Goal: Communication & Community: Answer question/provide support

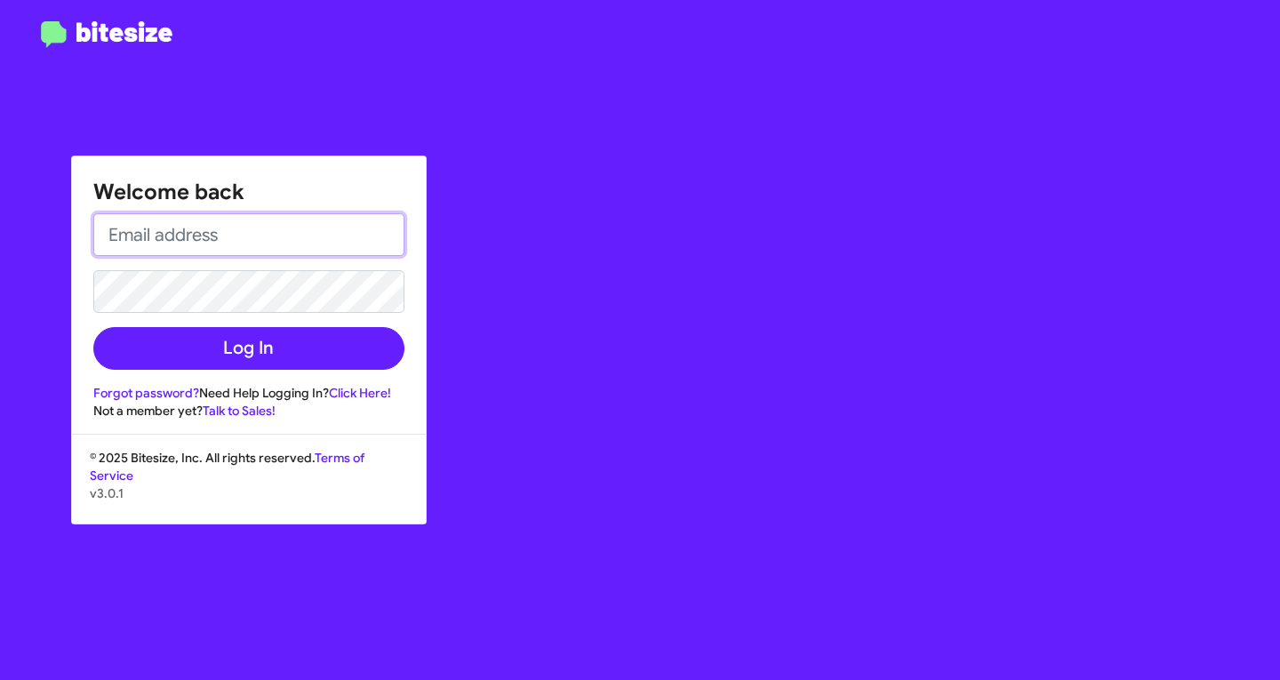
click at [239, 255] on input "email" at bounding box center [248, 234] width 311 height 43
type input "[EMAIL_ADDRESS][DOMAIN_NAME]"
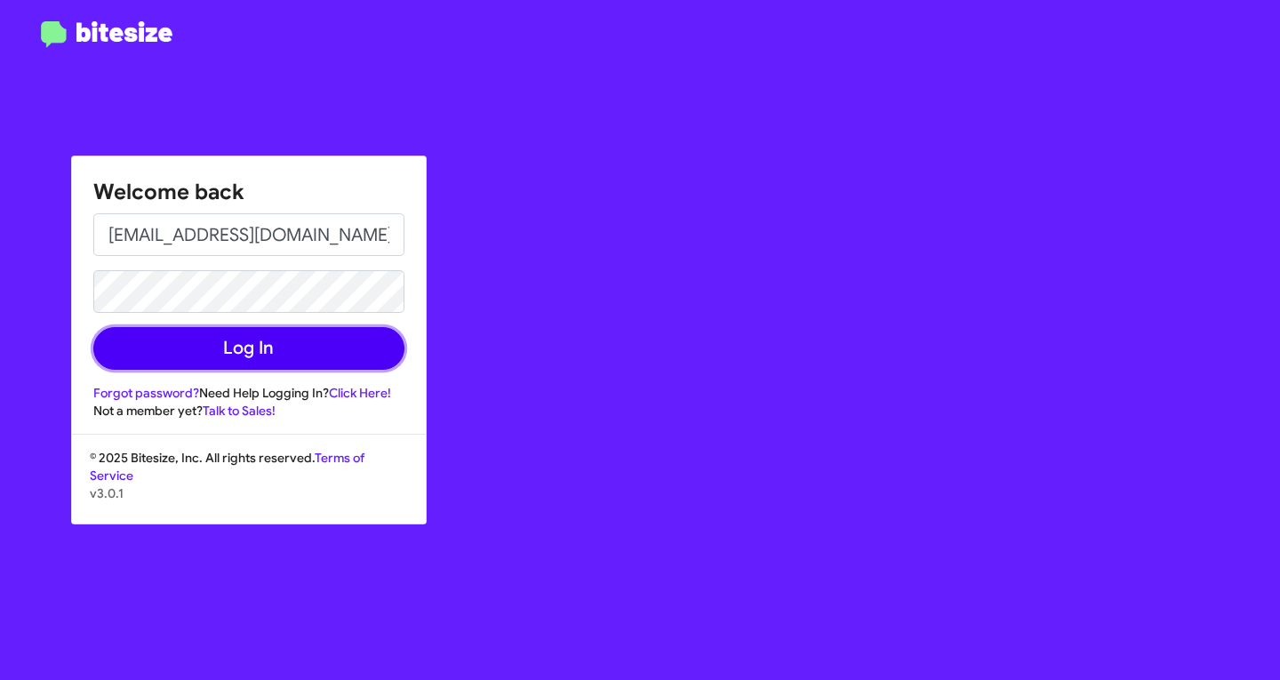
click at [223, 341] on button "Log In" at bounding box center [248, 348] width 311 height 43
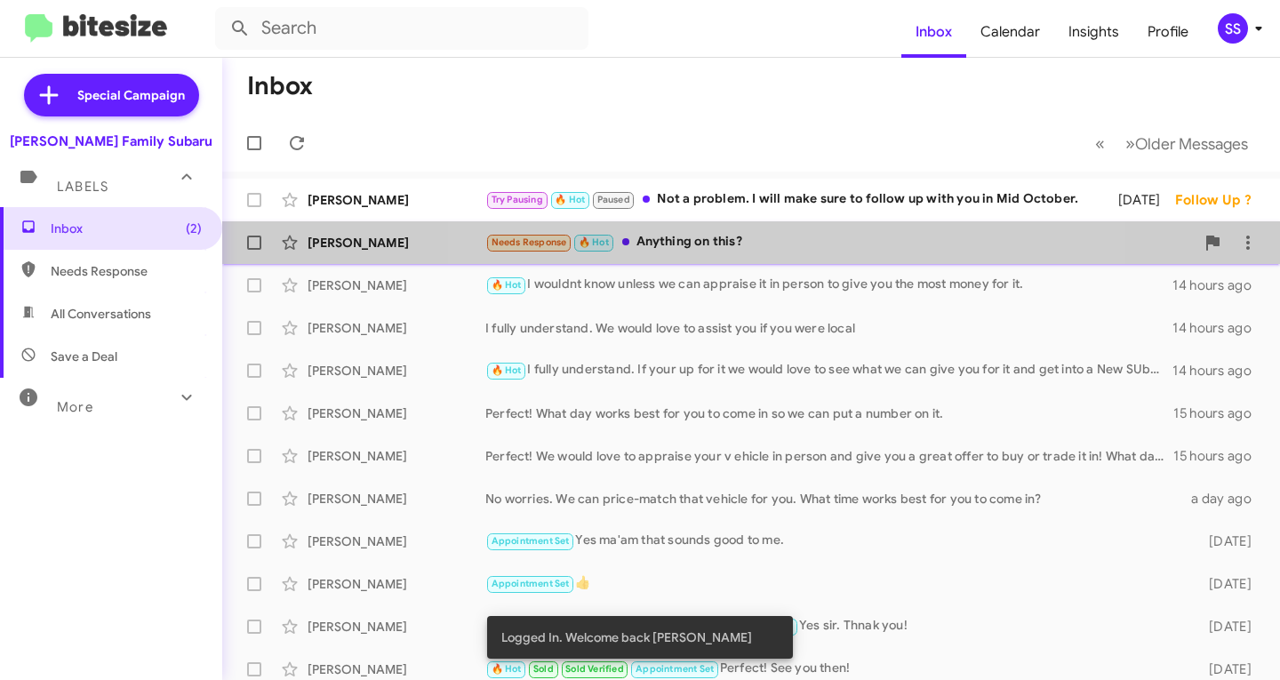
click at [783, 248] on div "Needs Response 🔥 Hot Anything on this?" at bounding box center [841, 242] width 710 height 20
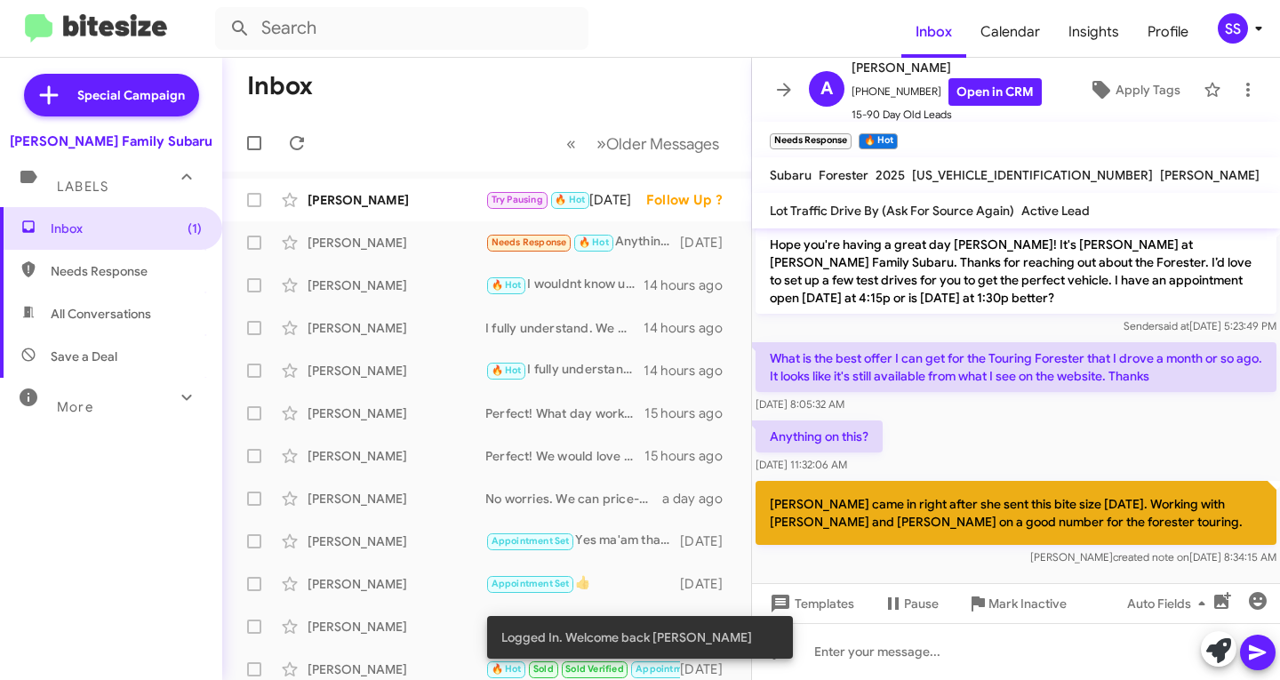
scroll to position [470, 0]
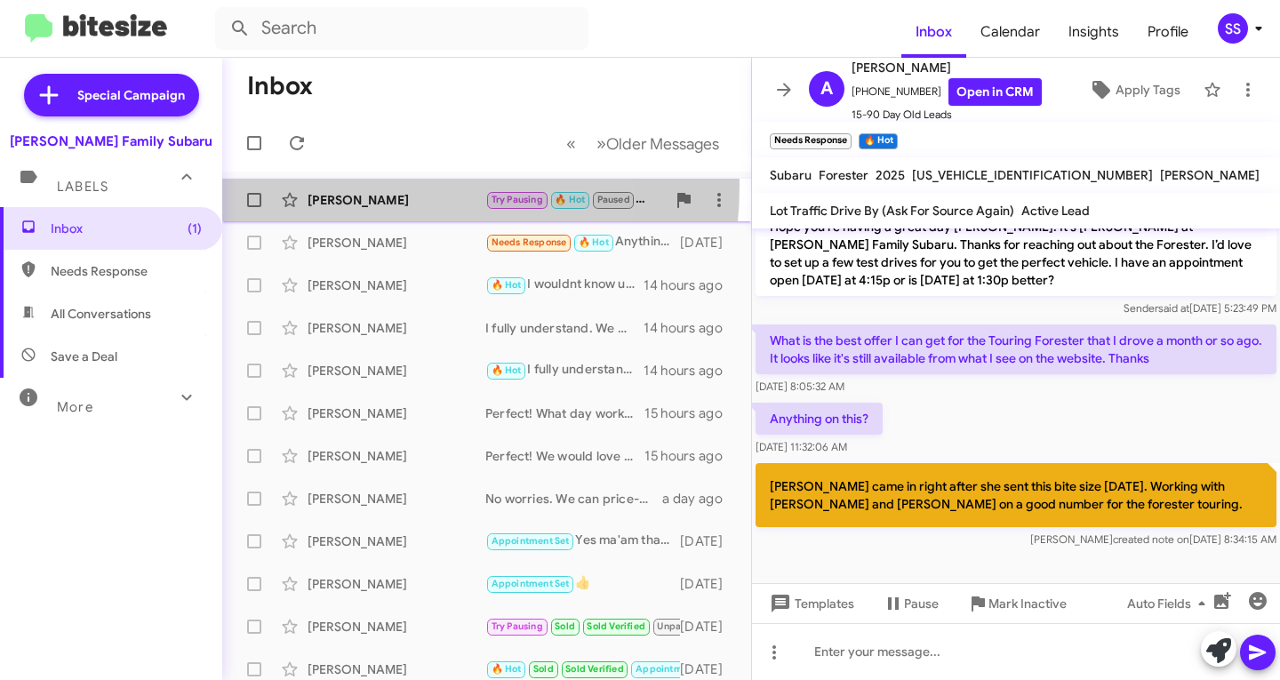
click at [348, 185] on div "[PERSON_NAME] Try Pausing 🔥 Hot Paused Not a problem. I will make sure to follo…" at bounding box center [487, 200] width 501 height 36
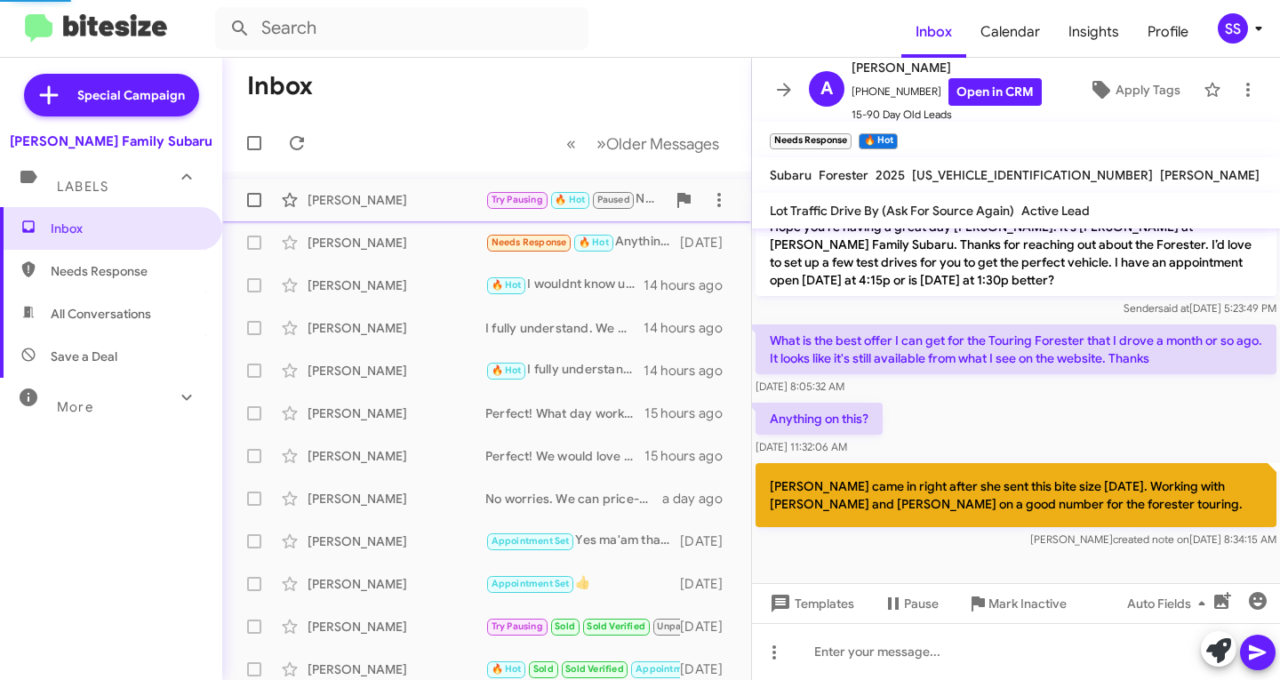
scroll to position [1234, 0]
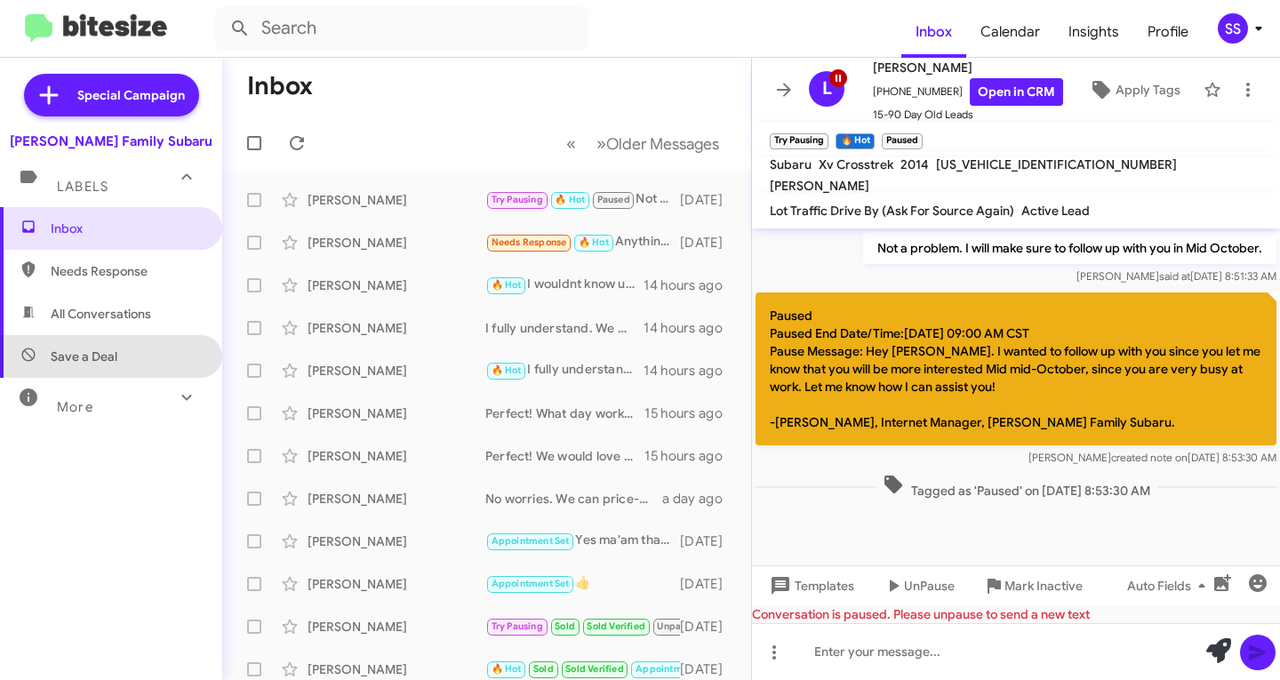
click at [150, 354] on span "Save a Deal" at bounding box center [111, 356] width 222 height 43
type input "in:not-interested"
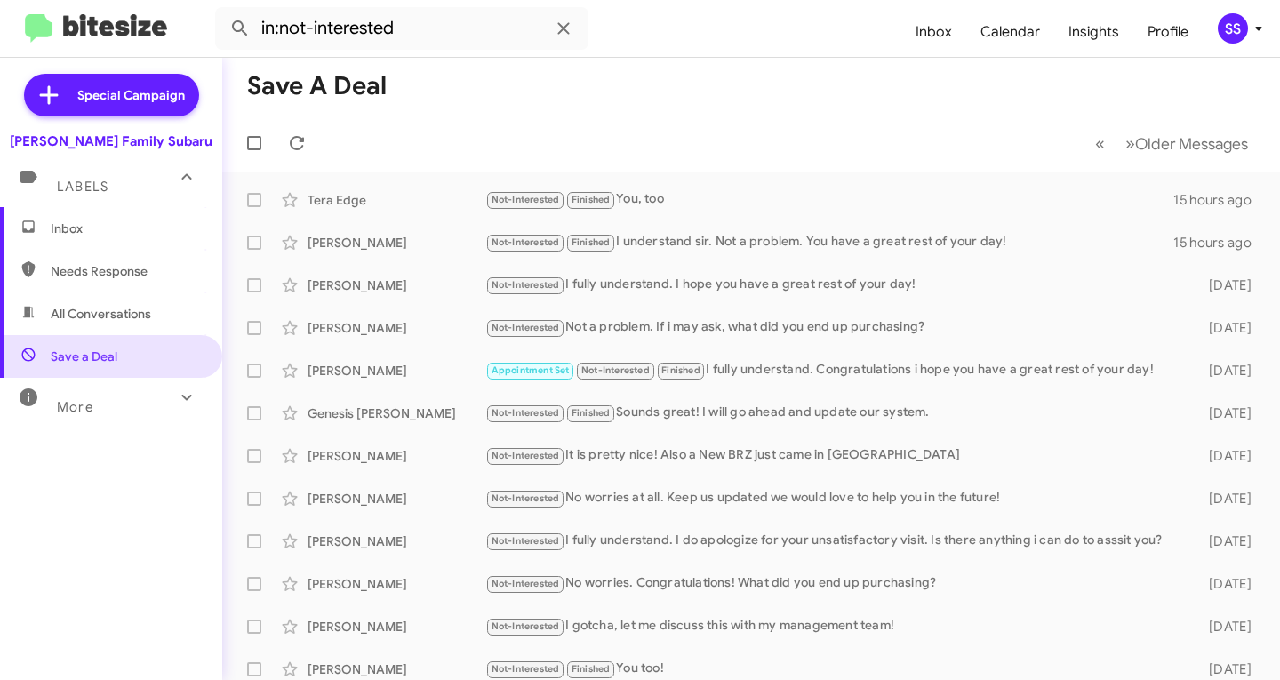
click at [101, 215] on span "Inbox" at bounding box center [111, 228] width 222 height 43
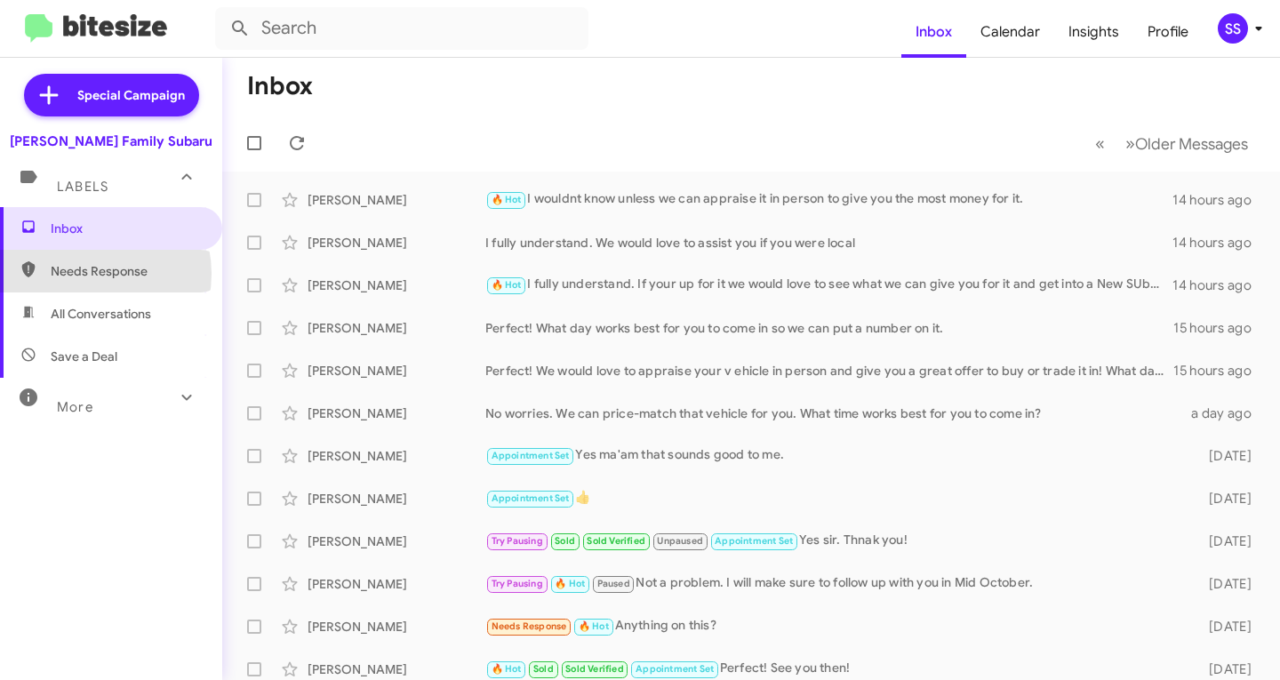
click at [86, 274] on span "Needs Response" at bounding box center [126, 271] width 151 height 18
type input "in:needs-response"
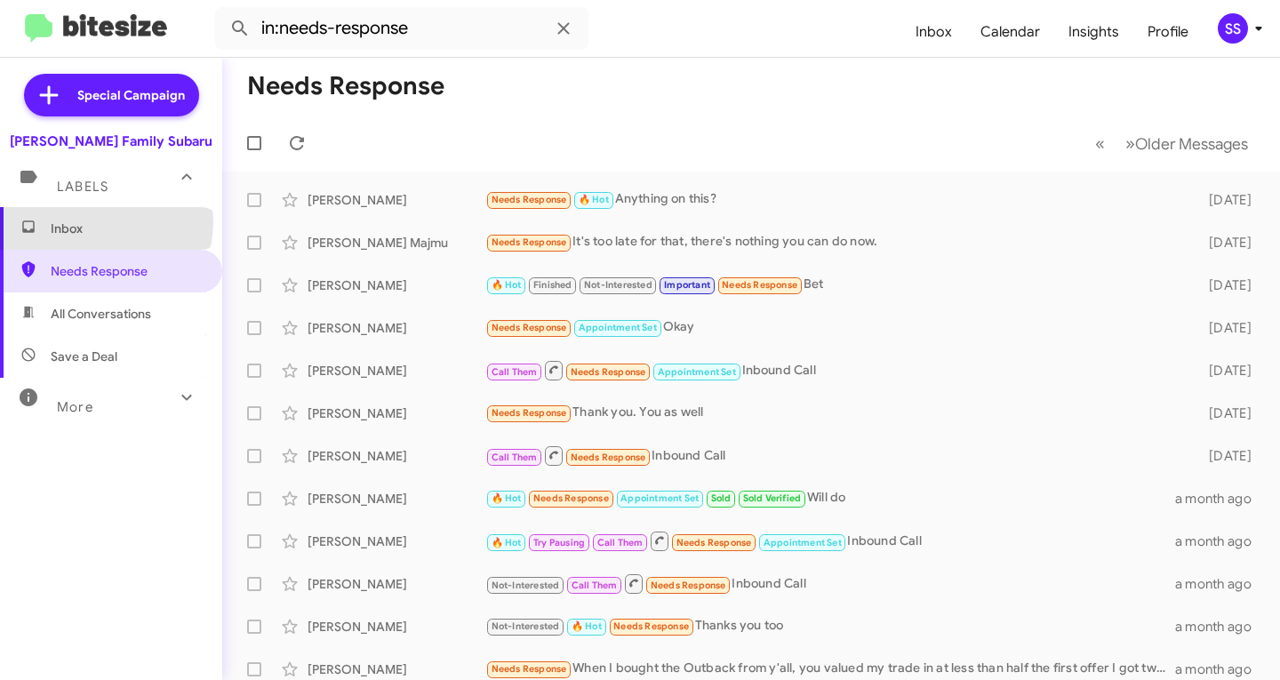
click at [105, 222] on span "Inbox" at bounding box center [126, 229] width 151 height 18
